Goal: Task Accomplishment & Management: Use online tool/utility

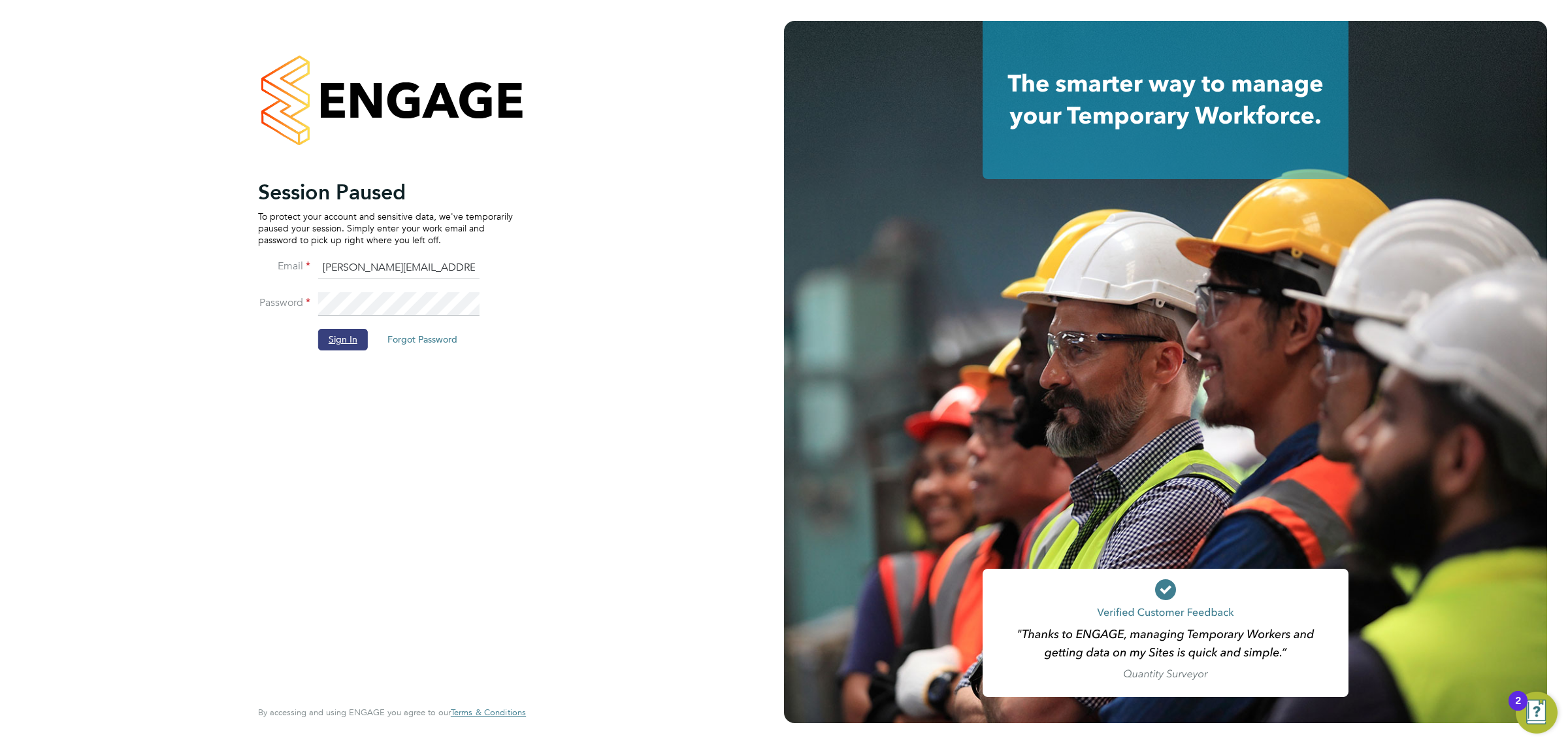
click at [340, 332] on button "Sign In" at bounding box center [343, 339] width 50 height 21
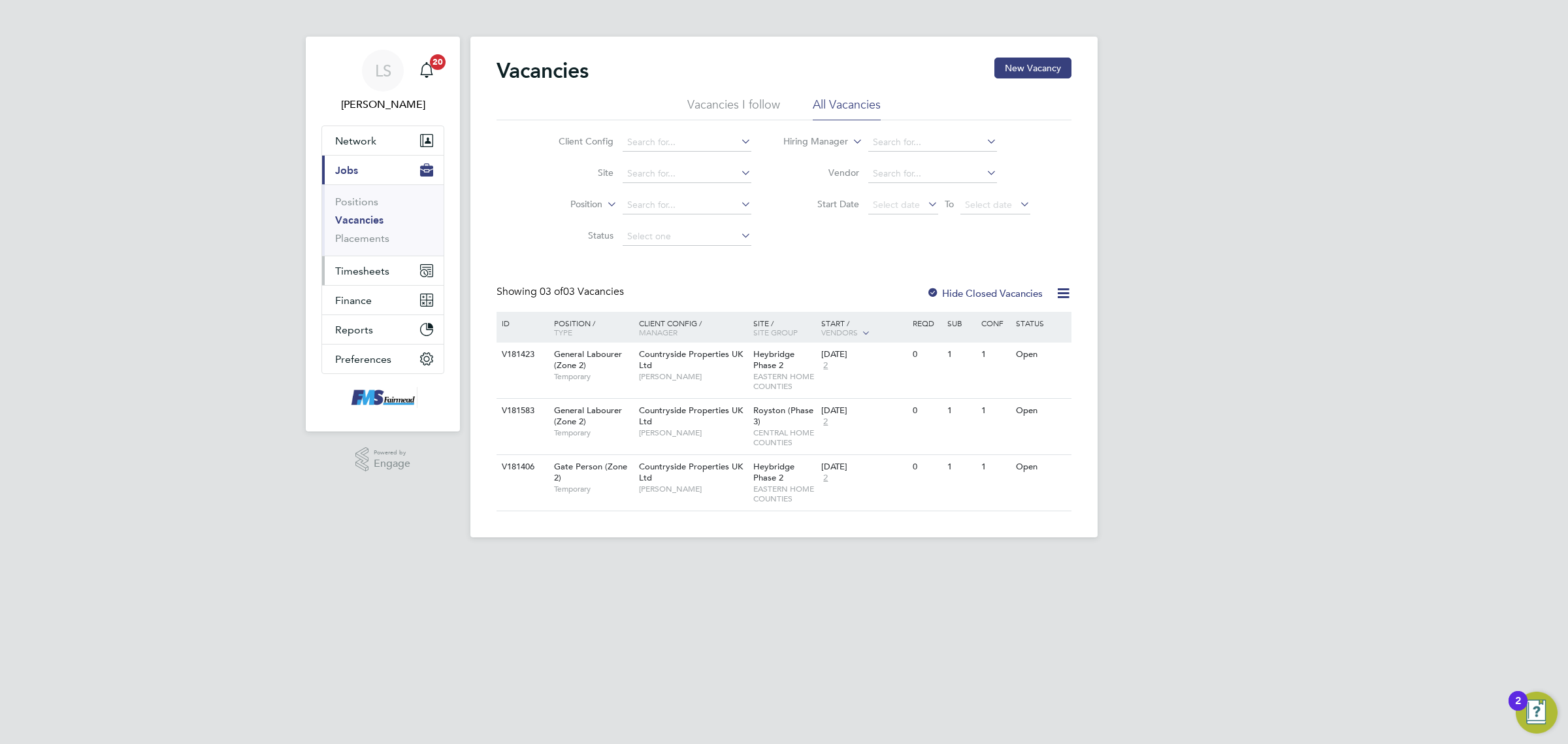
click at [347, 274] on span "Timesheets" at bounding box center [362, 271] width 54 height 12
click at [371, 237] on li "Timesheets" at bounding box center [384, 233] width 98 height 18
click at [371, 233] on link "Timesheets" at bounding box center [362, 231] width 54 height 12
